Goal: Contribute content

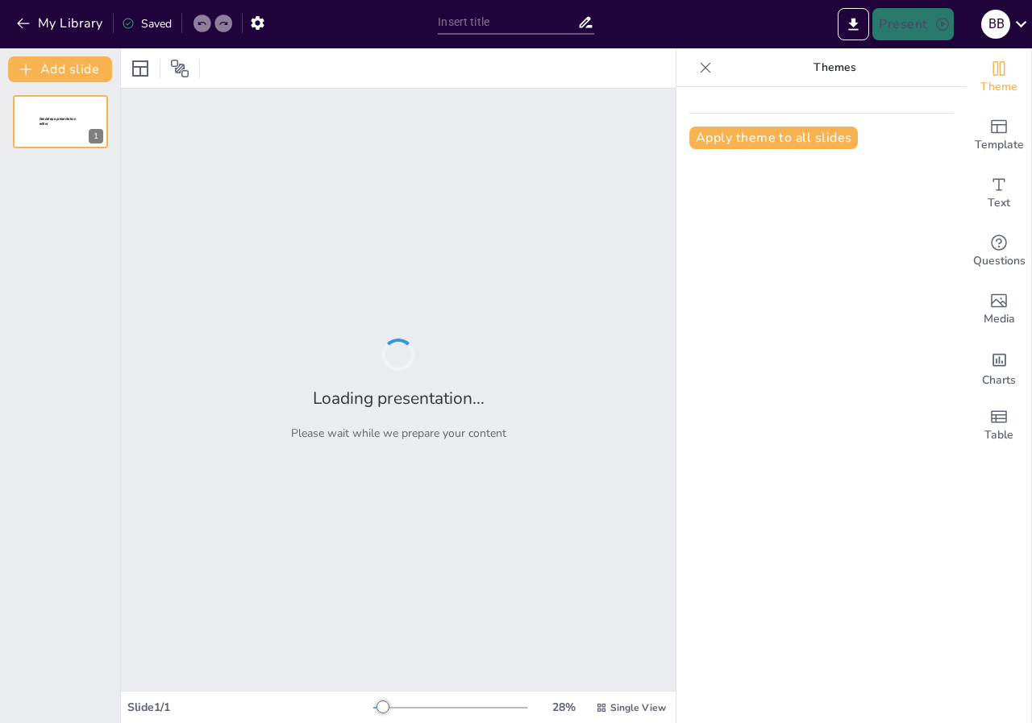
type input "New Sendsteps"
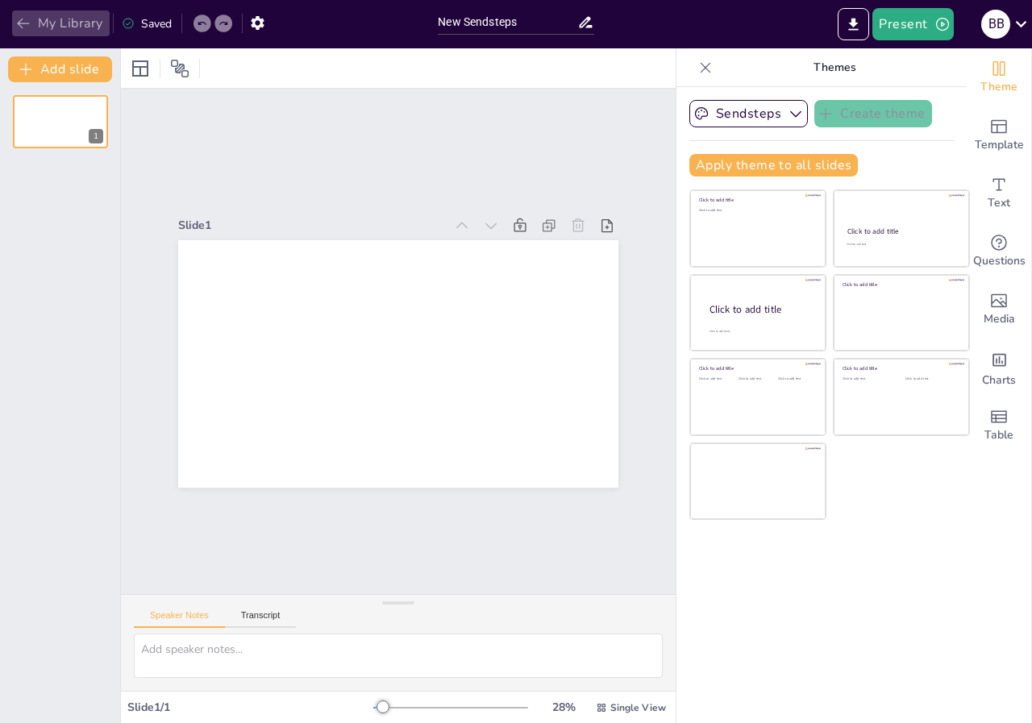
click at [26, 22] on icon "button" at bounding box center [23, 23] width 16 height 16
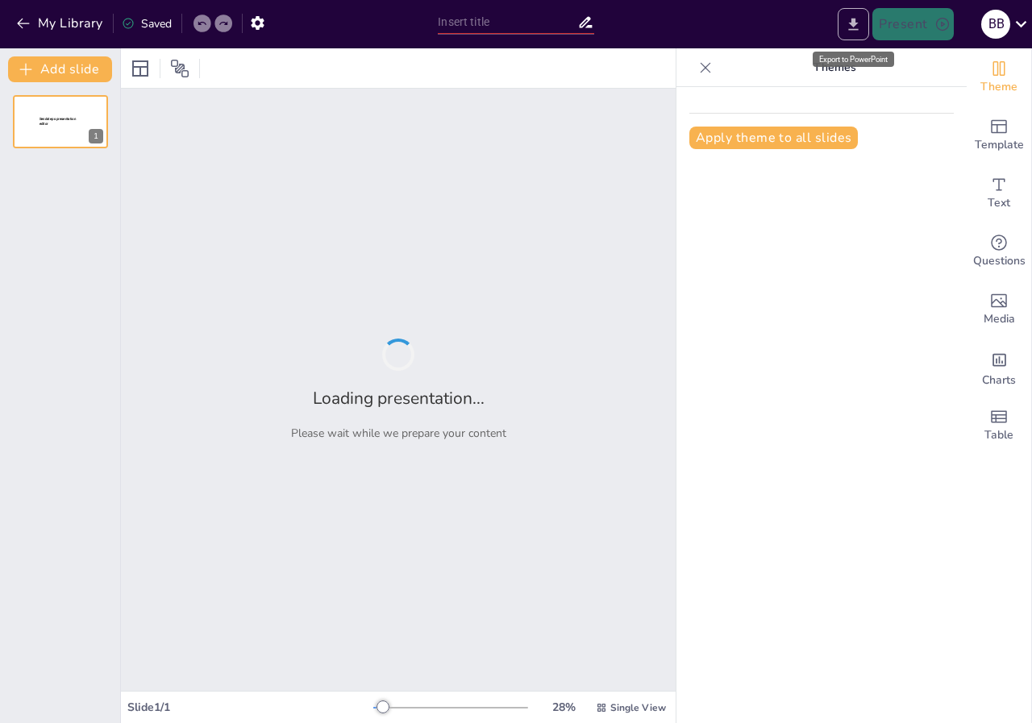
type input "EL Project 1 SONG ANALYSIS:Sabbra Cadabra"
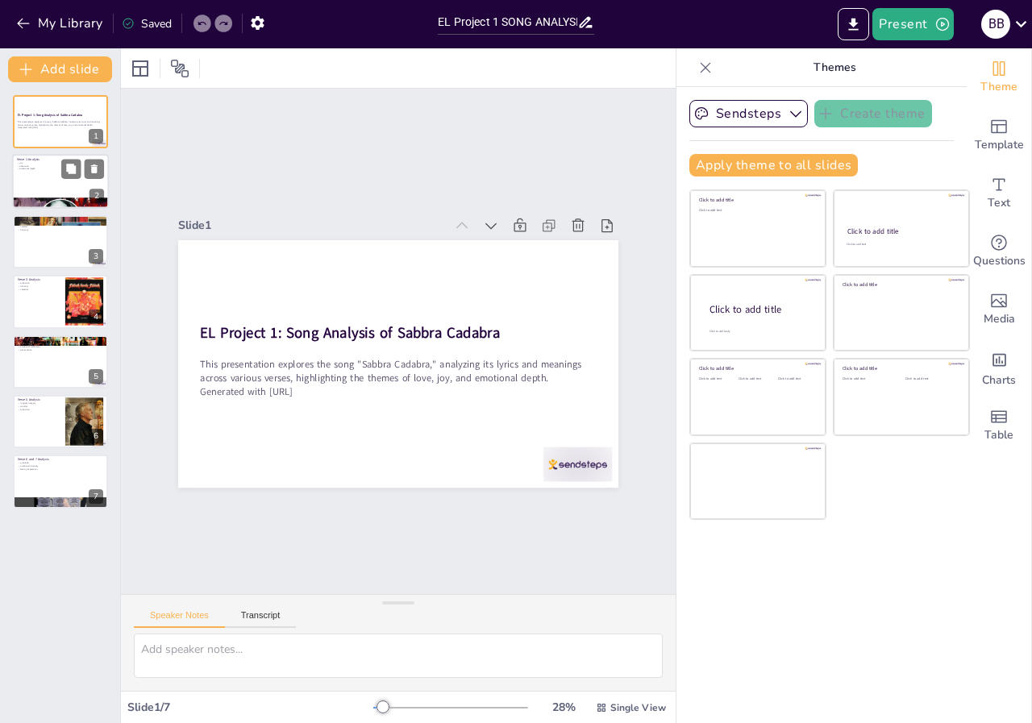
click at [58, 190] on div at bounding box center [60, 182] width 97 height 55
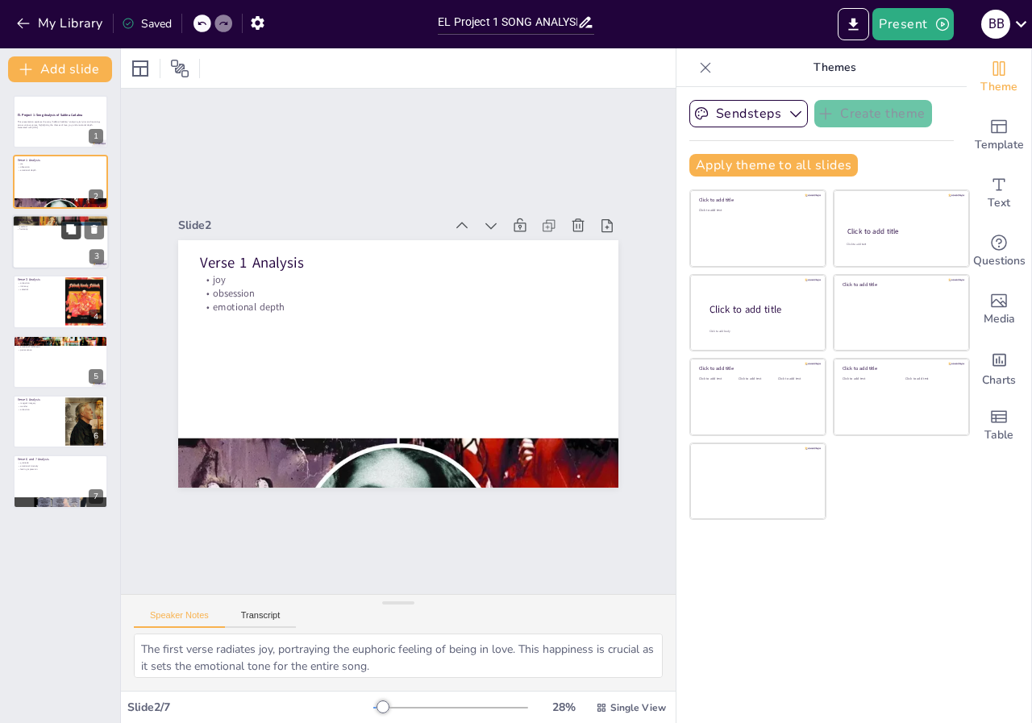
click at [66, 235] on button at bounding box center [70, 228] width 19 height 19
type textarea "This verse emphasizes reassurance in love, highlighting how acceptance can lead…"
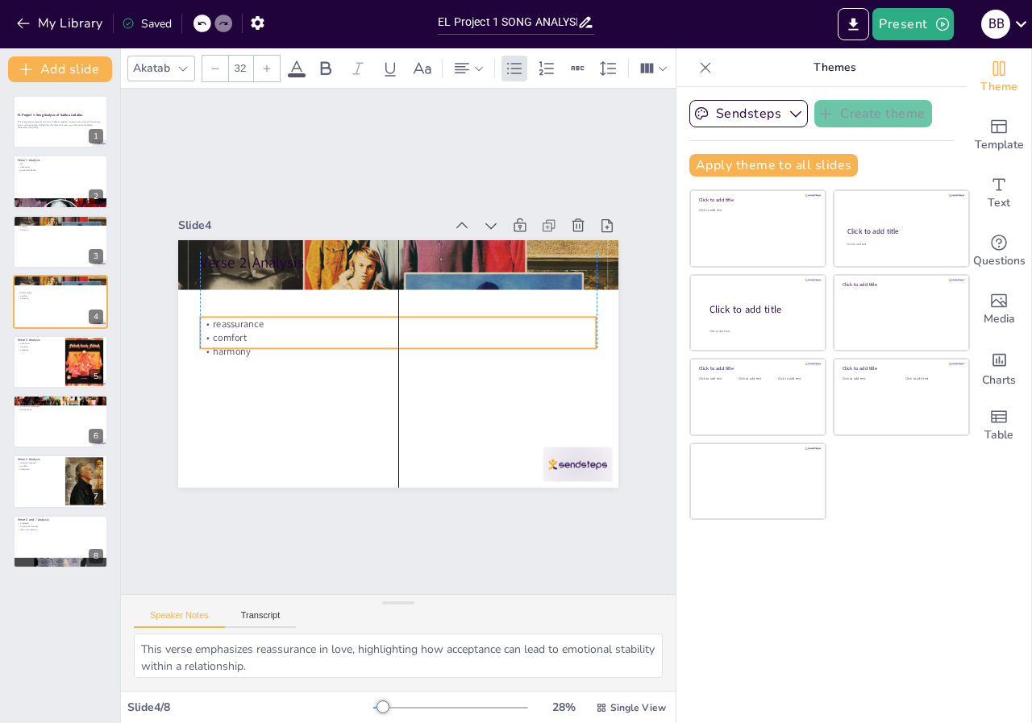
drag, startPoint x: 224, startPoint y: 293, endPoint x: 222, endPoint y: 311, distance: 18.7
click at [225, 332] on p "reassurance" at bounding box center [397, 359] width 396 height 54
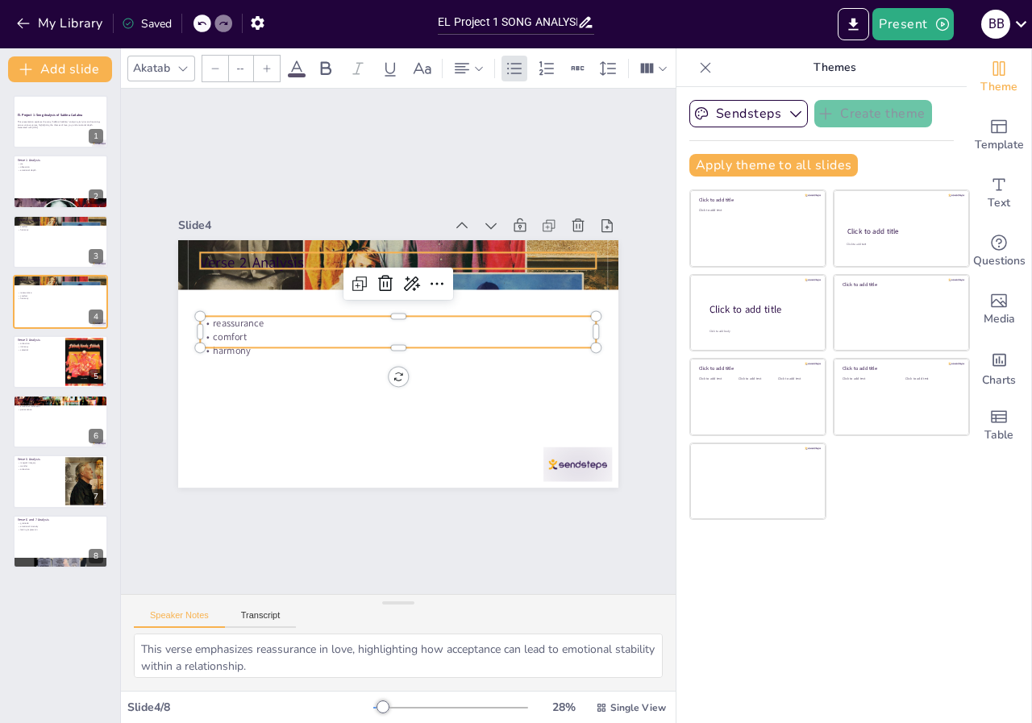
type input "48"
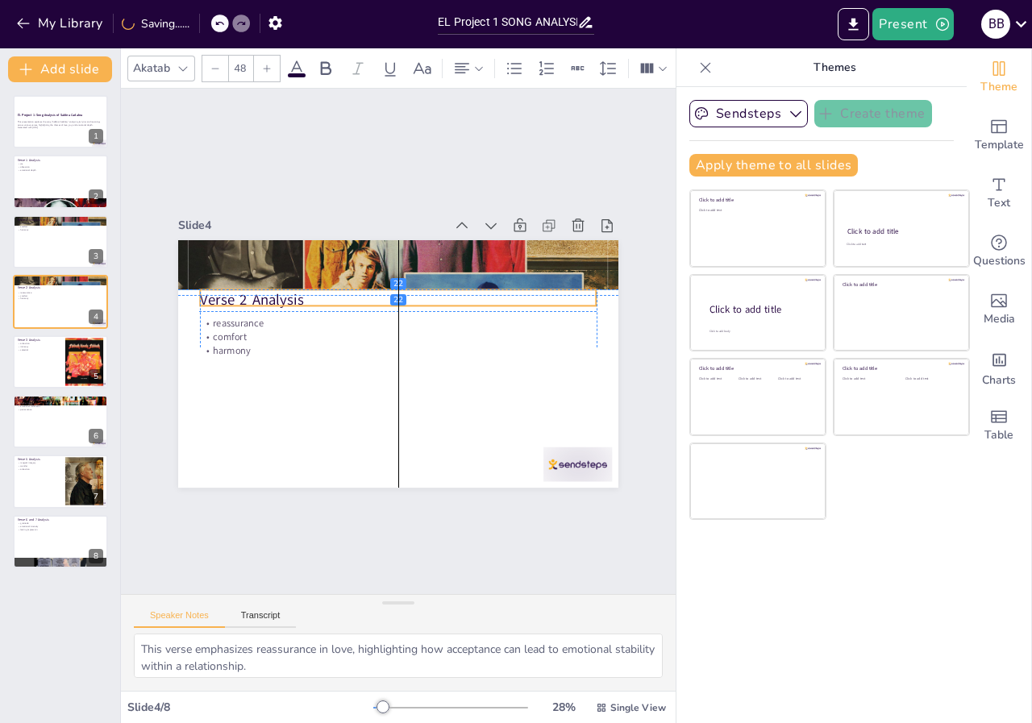
drag, startPoint x: 230, startPoint y: 256, endPoint x: 235, endPoint y: 291, distance: 35.0
click at [242, 295] on p "Verse 2 Analysis" at bounding box center [419, 305] width 354 height 215
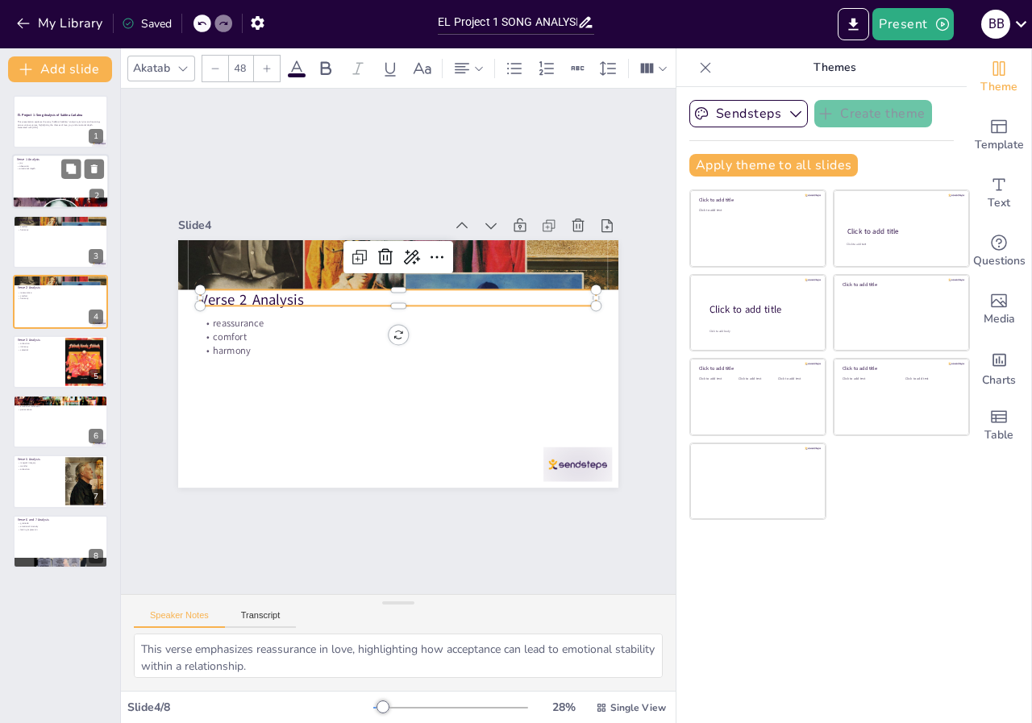
click at [59, 170] on p "emotional depth" at bounding box center [60, 169] width 87 height 3
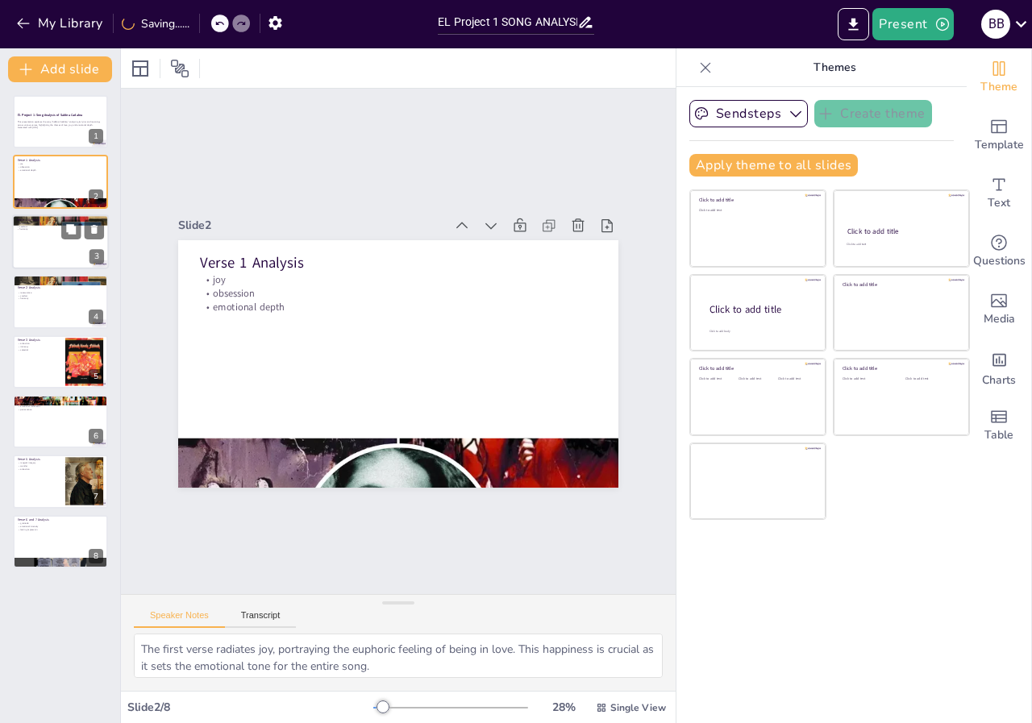
click at [65, 255] on div at bounding box center [60, 241] width 97 height 55
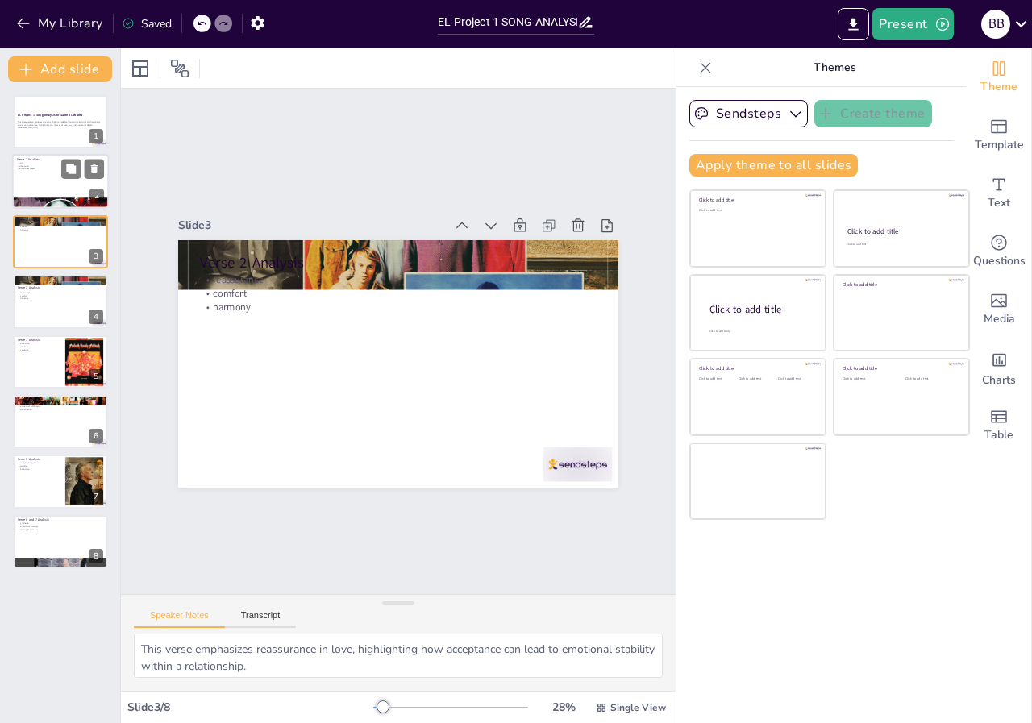
click at [81, 185] on div at bounding box center [60, 182] width 97 height 55
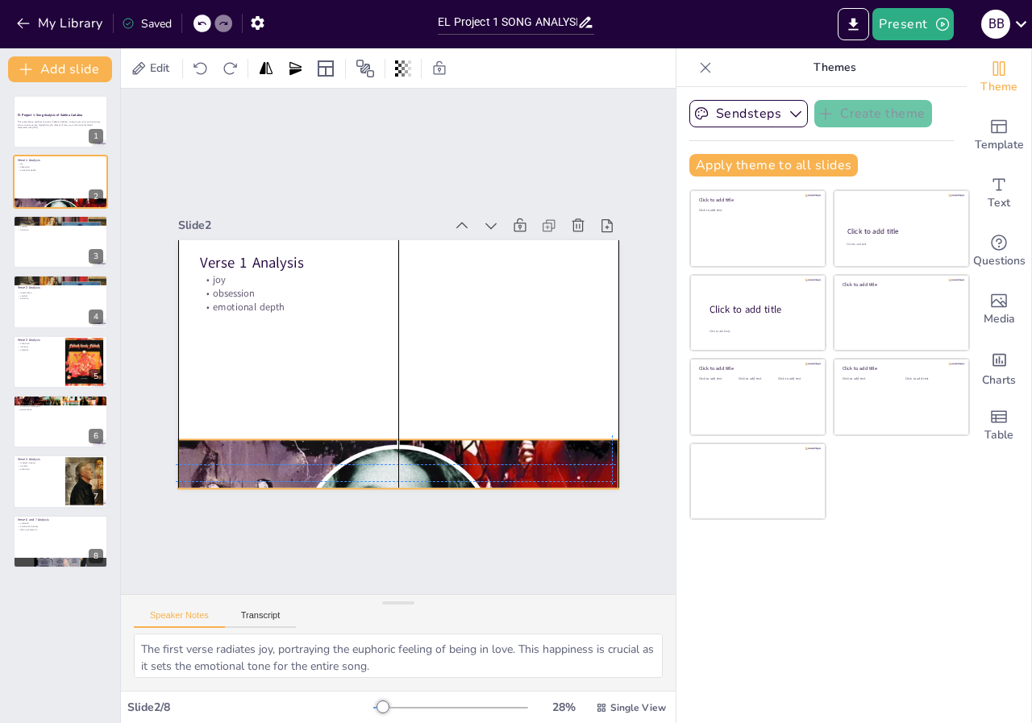
drag, startPoint x: 349, startPoint y: 445, endPoint x: 230, endPoint y: 235, distance: 241.4
click at [347, 441] on div at bounding box center [281, 303] width 414 height 509
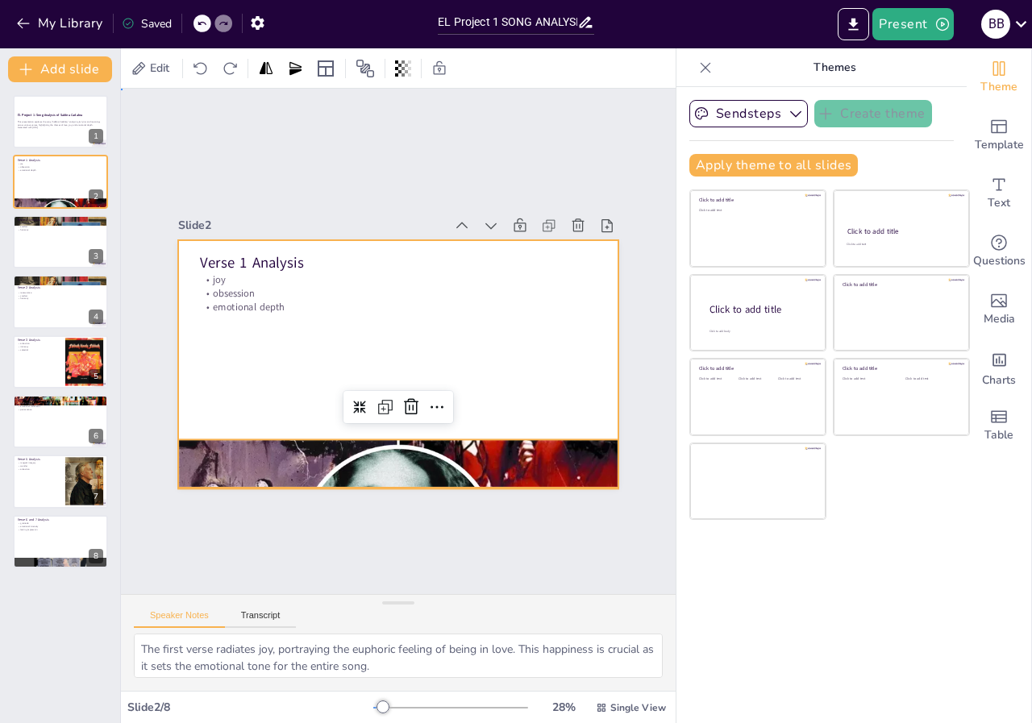
click at [230, 235] on div at bounding box center [398, 318] width 440 height 247
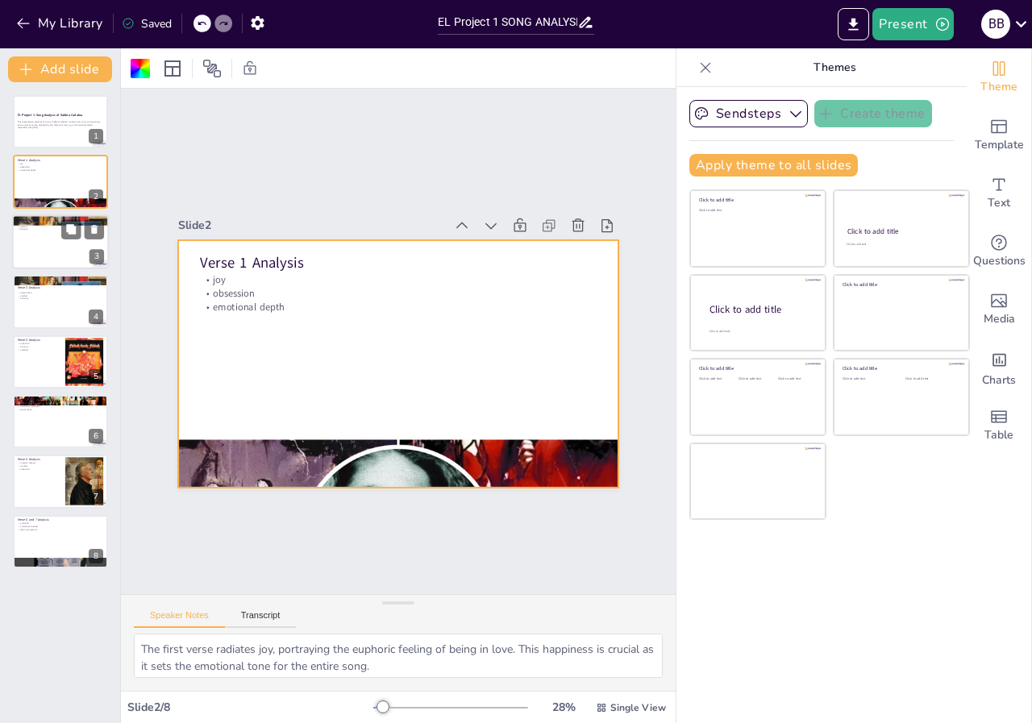
click at [78, 252] on div at bounding box center [60, 241] width 97 height 55
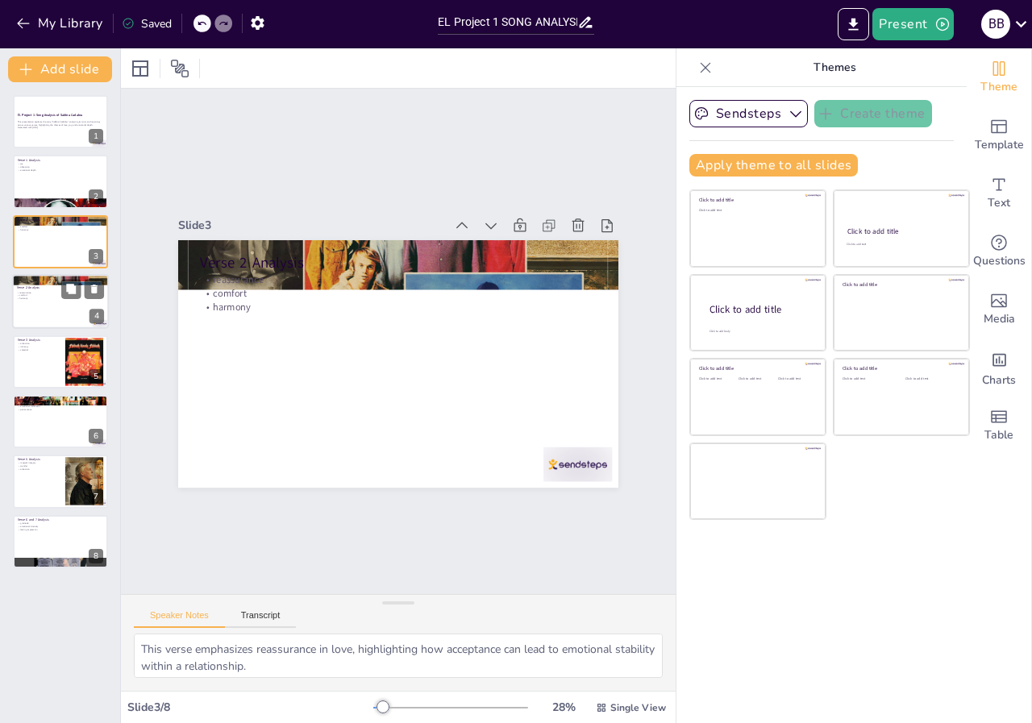
click at [43, 309] on div at bounding box center [60, 301] width 97 height 55
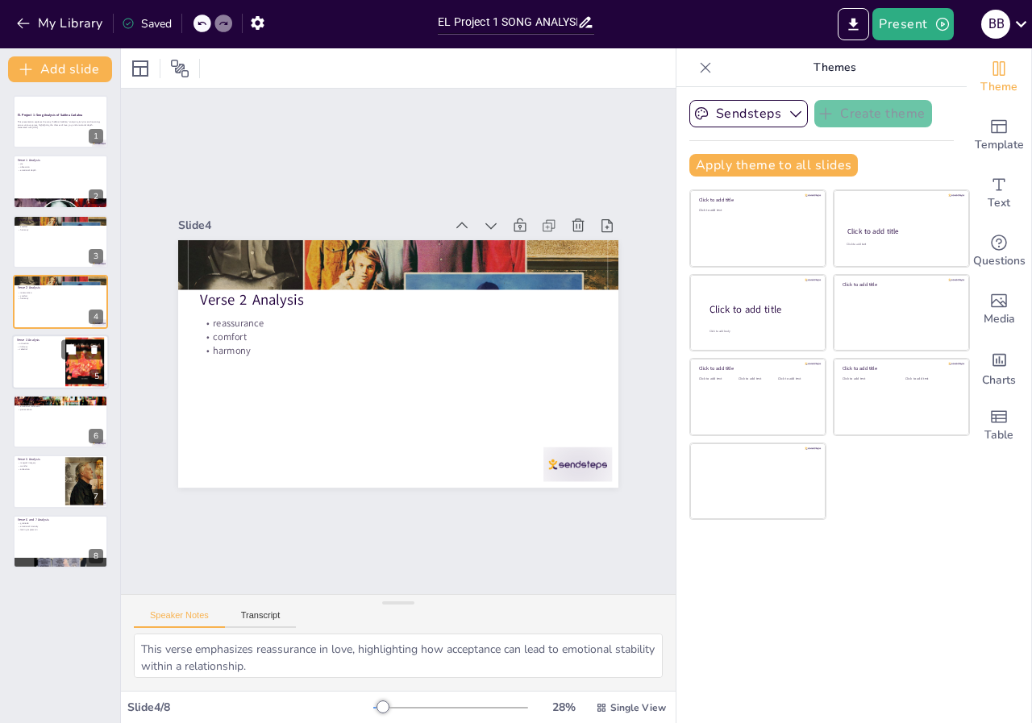
click at [64, 373] on div at bounding box center [60, 361] width 97 height 55
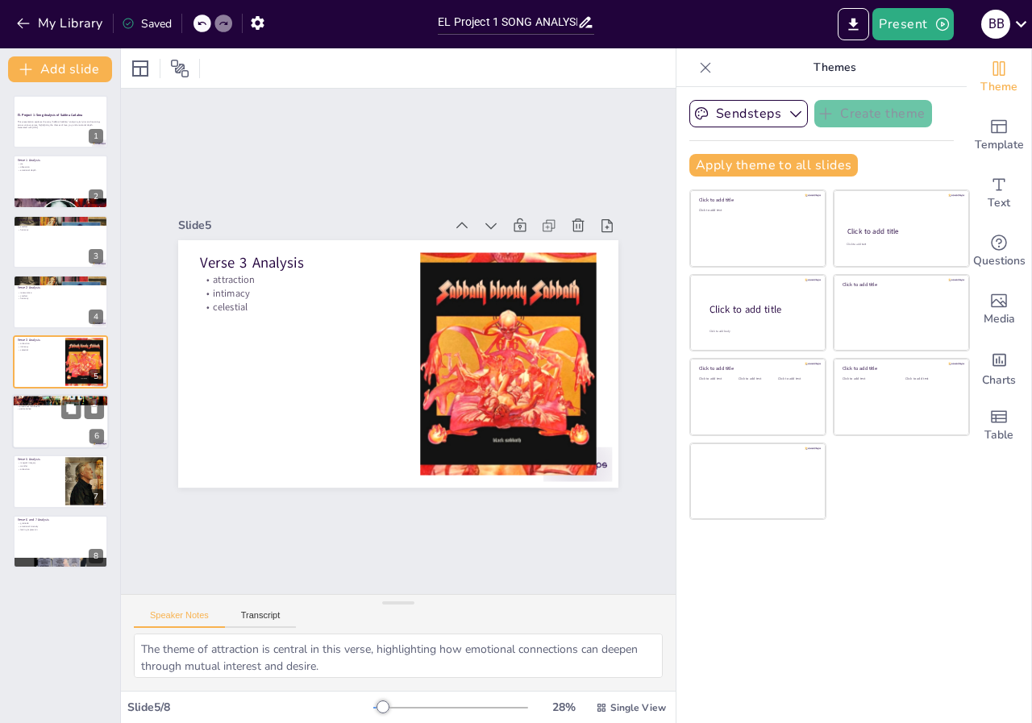
click at [69, 431] on div at bounding box center [60, 421] width 97 height 55
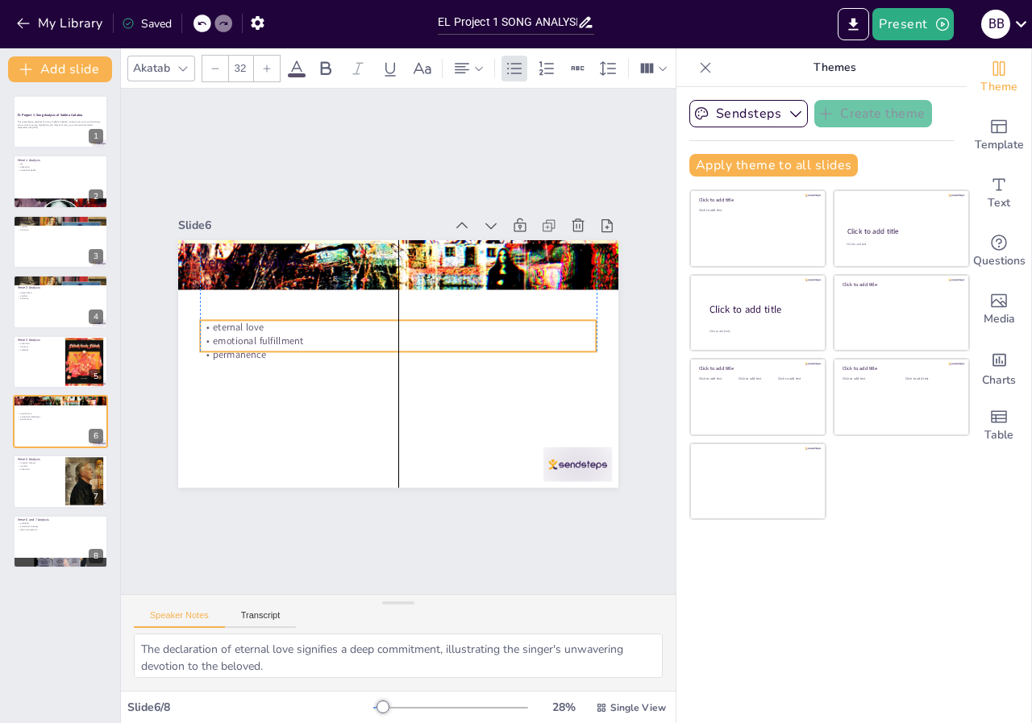
drag, startPoint x: 213, startPoint y: 293, endPoint x: 143, endPoint y: 379, distance: 110.0
click at [282, 341] on div "eternal love emotional fulfillment permanence" at bounding box center [398, 342] width 233 height 364
click at [54, 488] on div at bounding box center [60, 482] width 97 height 55
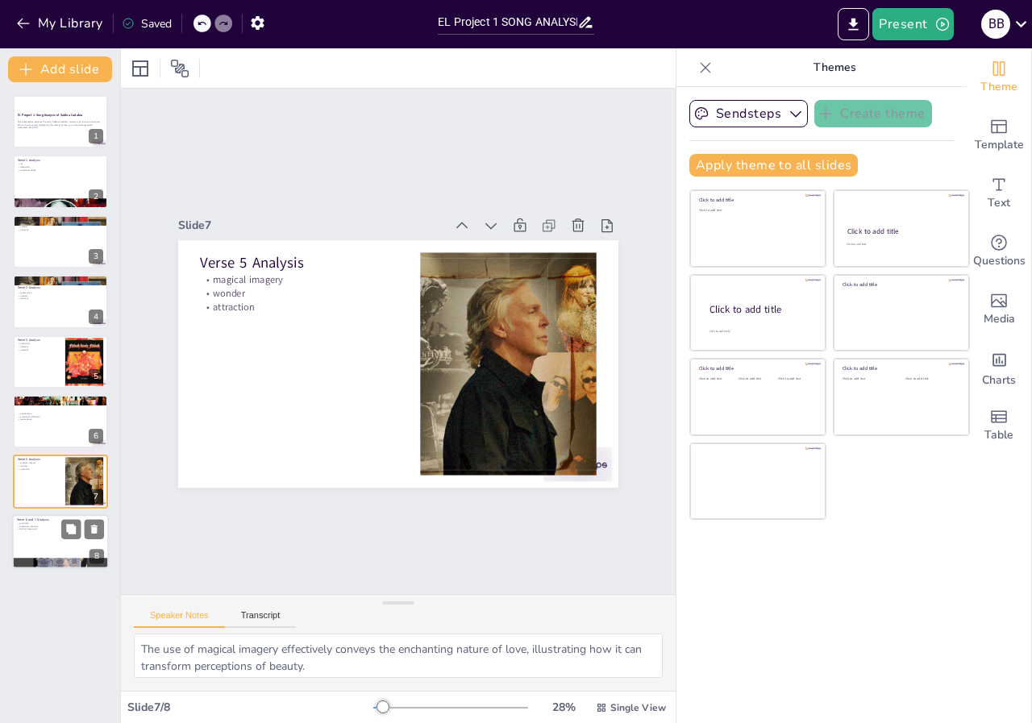
click at [57, 548] on div at bounding box center [60, 541] width 97 height 55
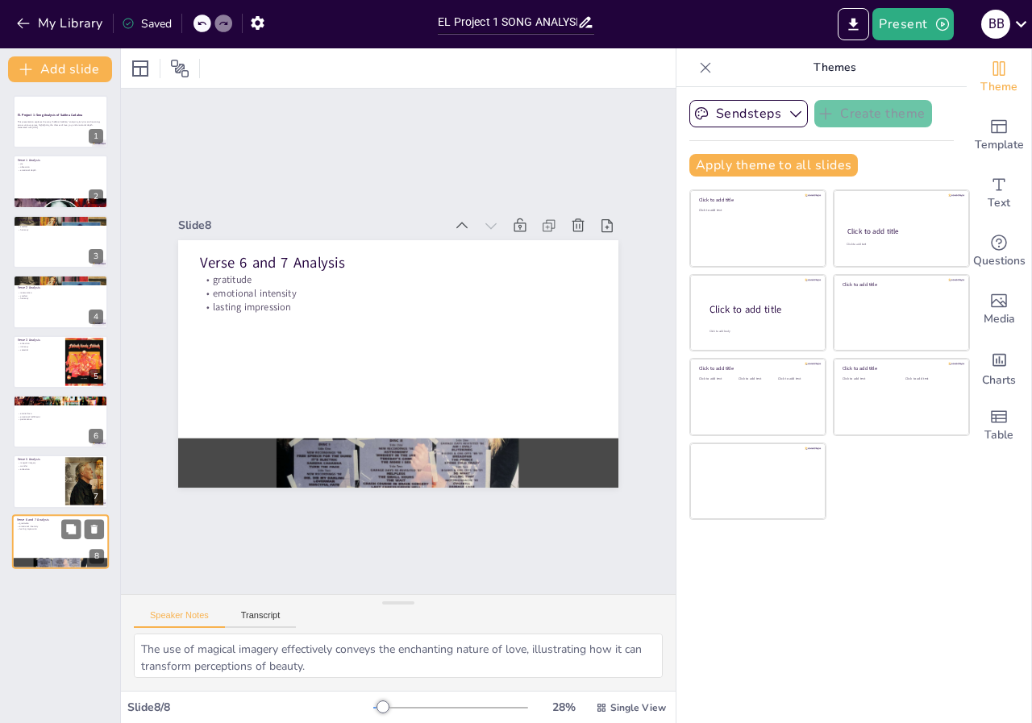
type textarea "Gratitude is a key theme in these verses, as the singer acknowledges the joy of…"
